Goal: Task Accomplishment & Management: Use online tool/utility

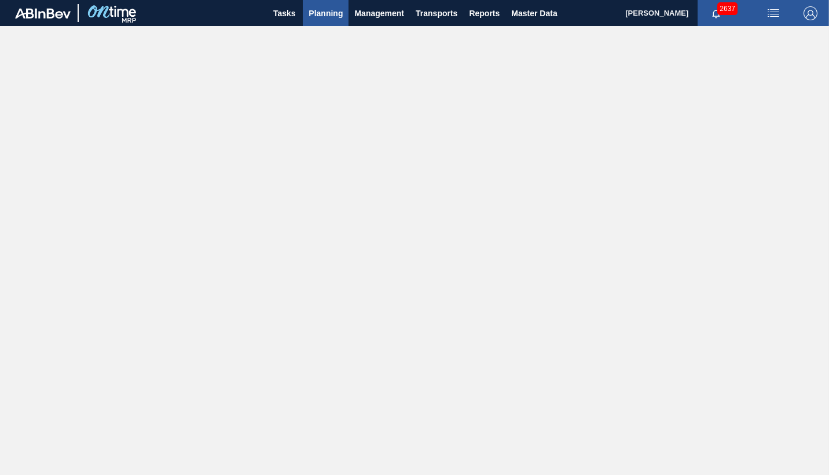
click at [326, 14] on span "Planning" at bounding box center [325, 13] width 34 height 14
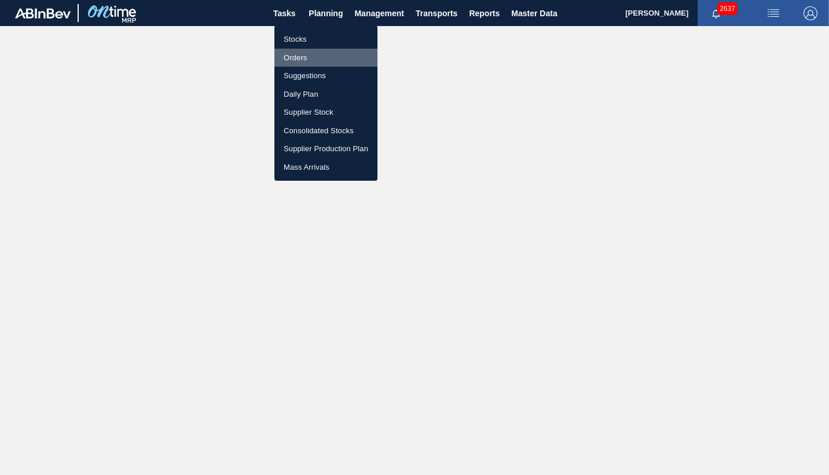
click at [300, 56] on li "Orders" at bounding box center [325, 58] width 103 height 19
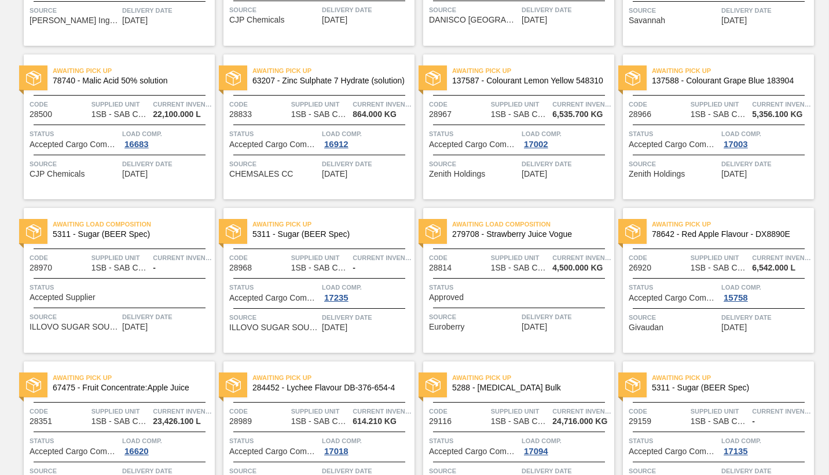
scroll to position [347, 0]
click at [168, 292] on div "Status Accepted Supplier" at bounding box center [121, 291] width 182 height 20
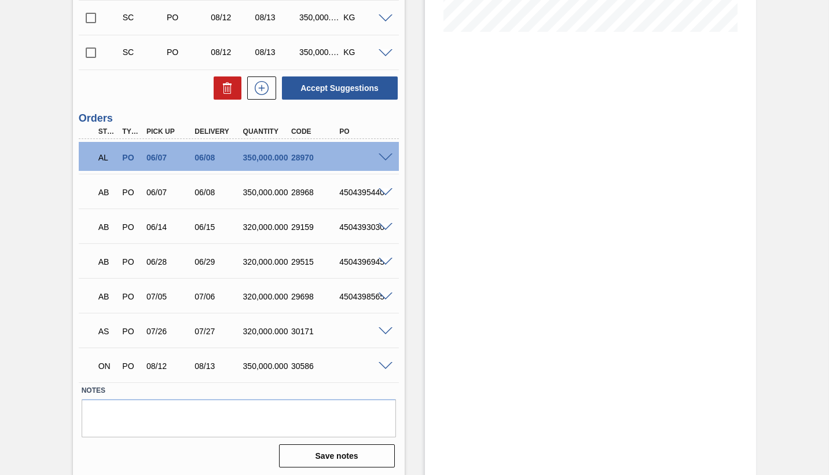
scroll to position [309, 0]
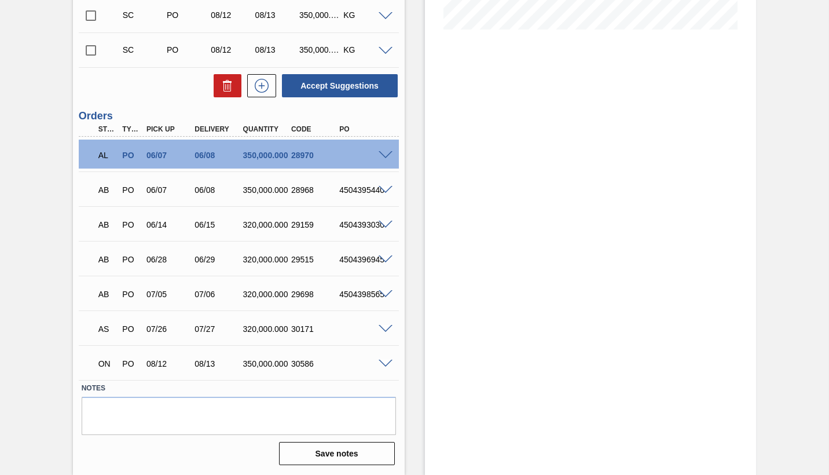
click at [384, 363] on span at bounding box center [386, 363] width 14 height 9
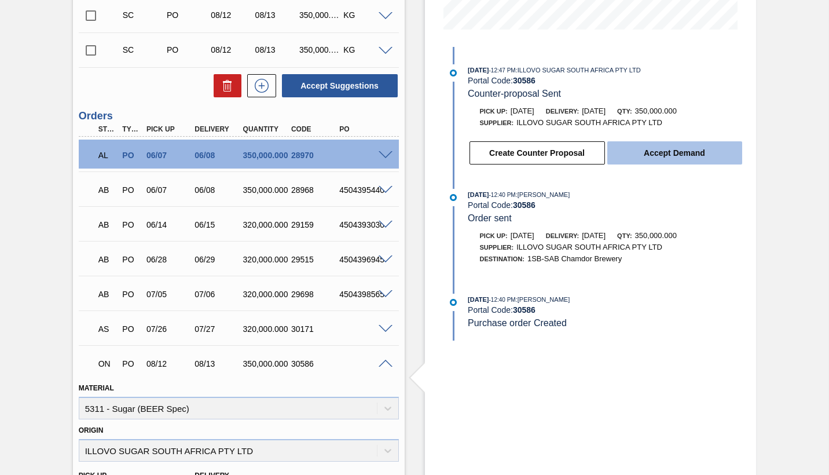
click at [677, 152] on button "Accept Demand" at bounding box center [674, 152] width 135 height 23
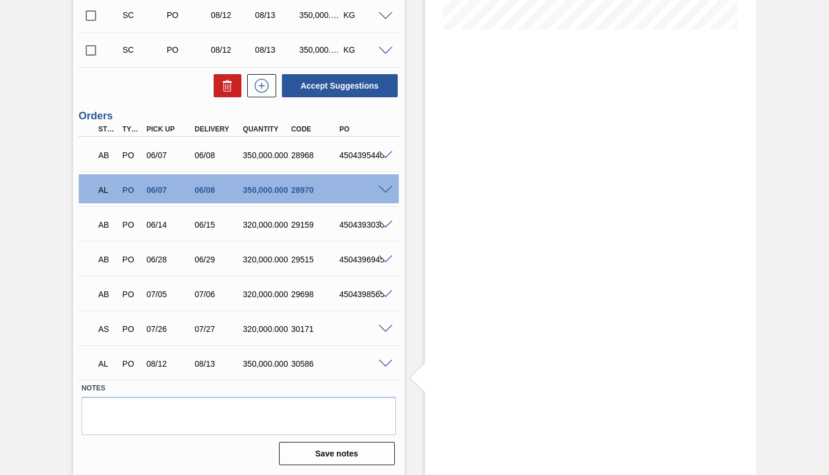
click at [384, 361] on span at bounding box center [386, 363] width 14 height 9
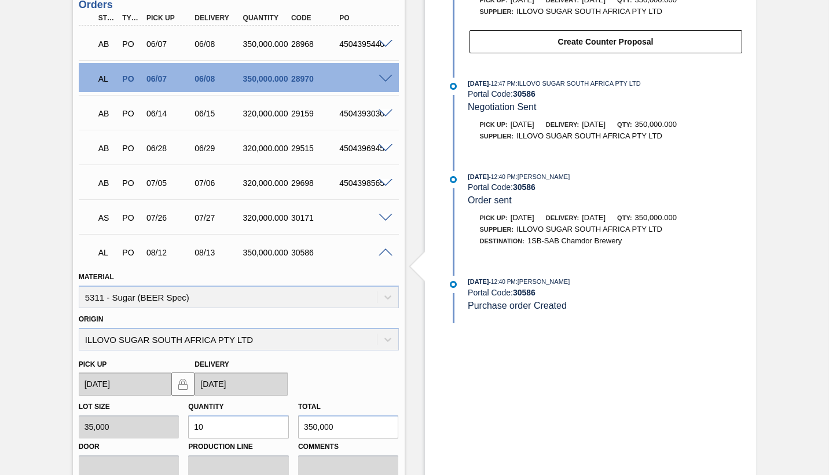
scroll to position [425, 0]
